Goal: Transaction & Acquisition: Purchase product/service

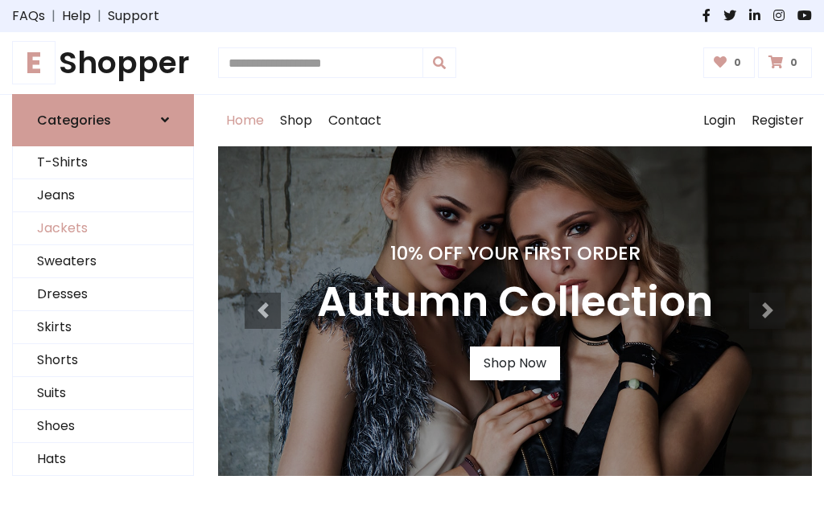
click at [103, 228] on link "Jackets" at bounding box center [103, 228] width 180 height 33
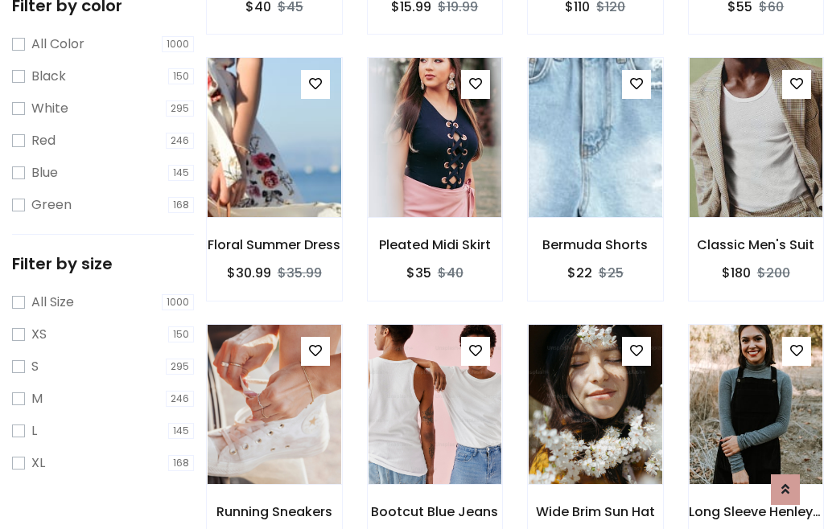
scroll to position [149, 0]
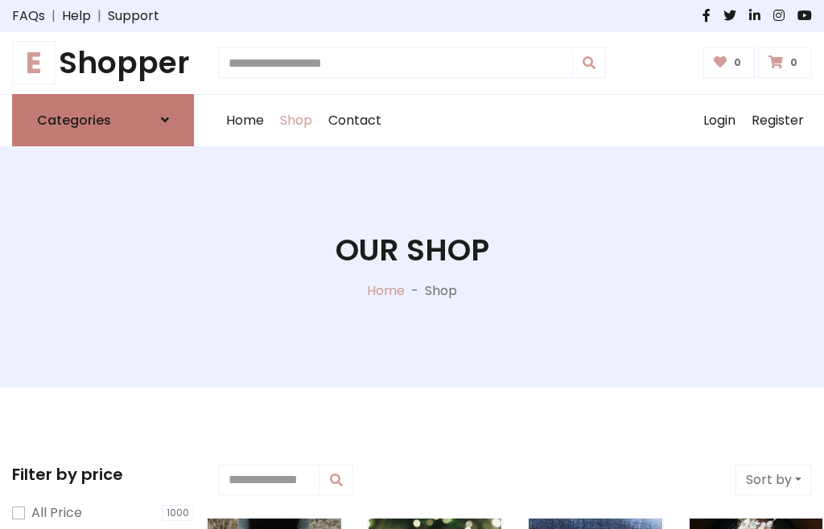
click at [103, 120] on h6 "Categories" at bounding box center [74, 120] width 74 height 15
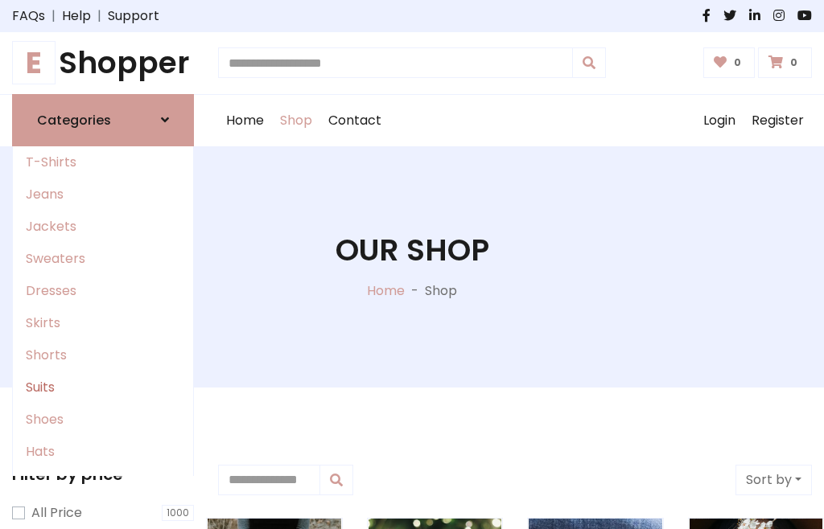
click at [103, 387] on link "Suits" at bounding box center [103, 388] width 180 height 32
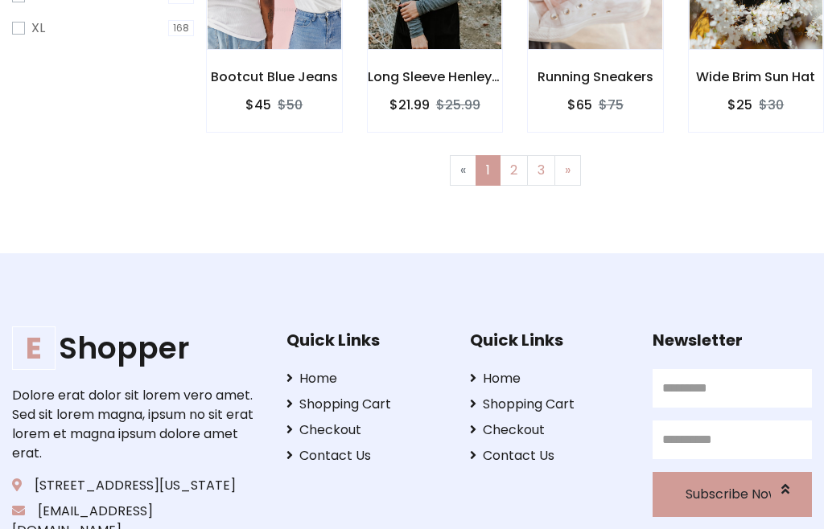
scroll to position [81, 0]
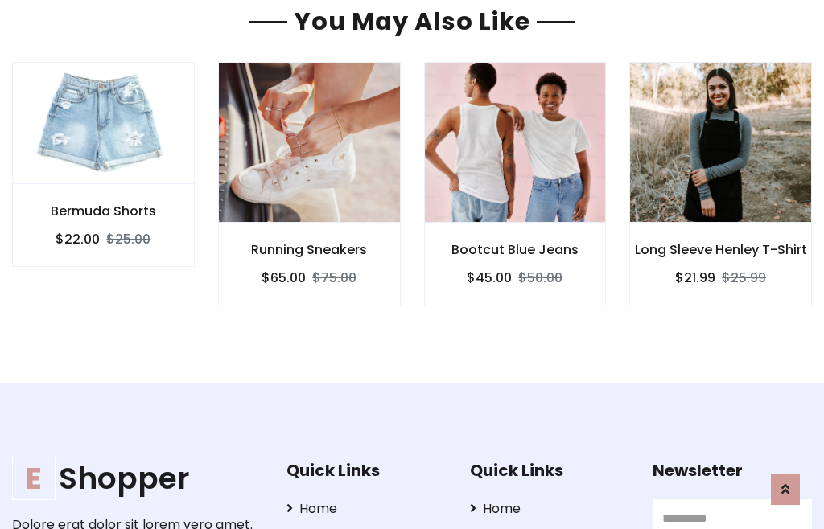
scroll to position [1359, 0]
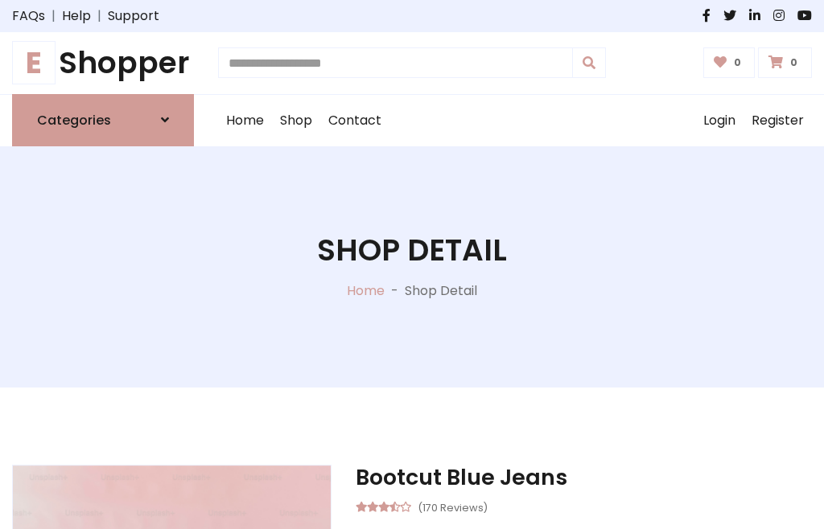
scroll to position [1502, 0]
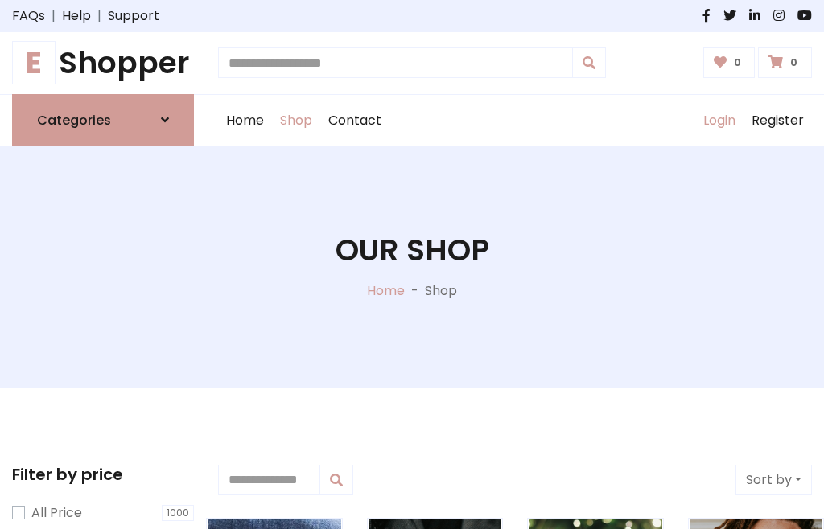
click at [718, 120] on link "Login" at bounding box center [719, 120] width 48 height 51
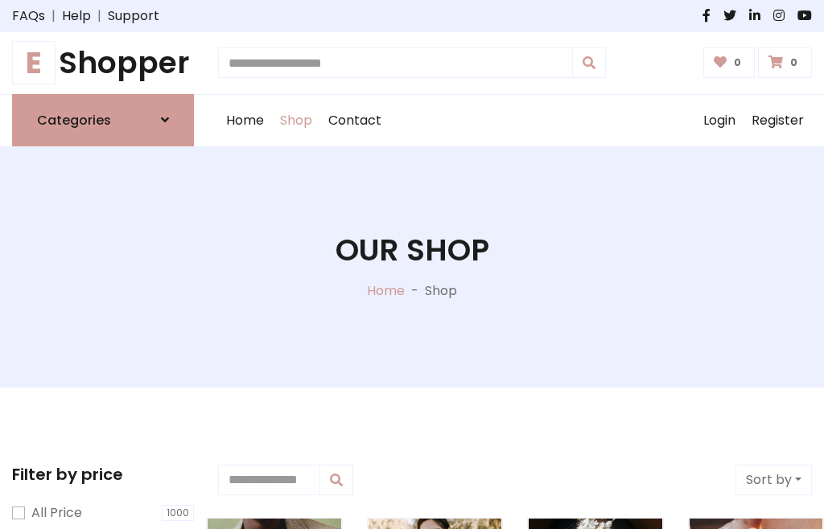
scroll to position [81, 0]
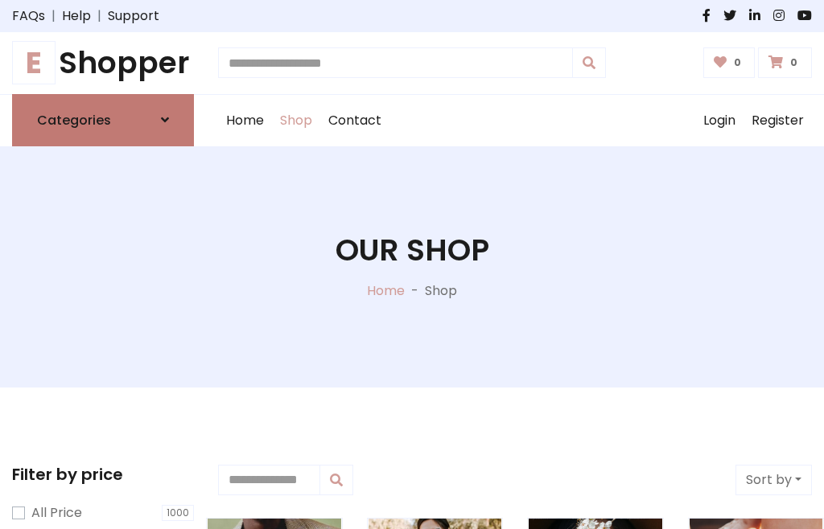
click at [165, 120] on icon at bounding box center [165, 119] width 8 height 13
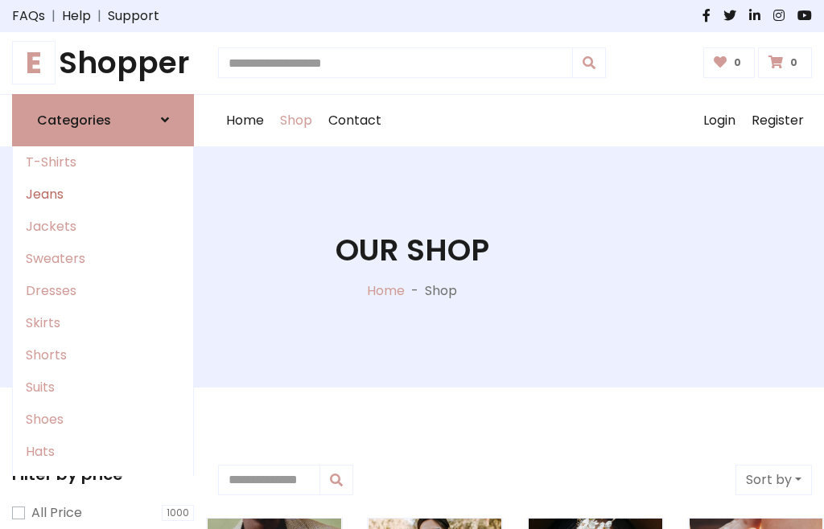
click at [103, 194] on link "Jeans" at bounding box center [103, 195] width 180 height 32
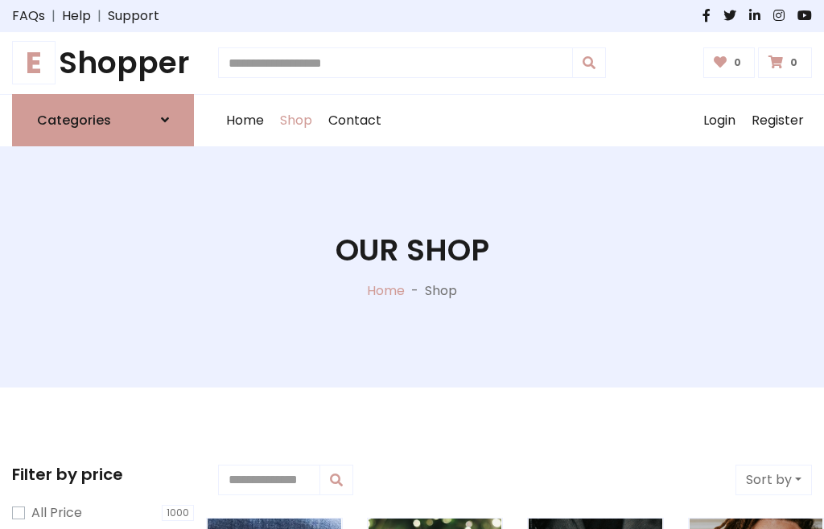
scroll to position [81, 0]
